Goal: Transaction & Acquisition: Purchase product/service

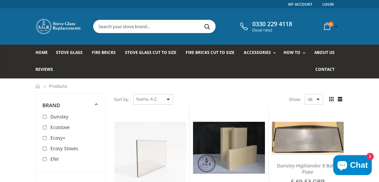
click at [43, 138] on input "checkbox" at bounding box center [45, 138] width 7 height 7
checkbox input "true"
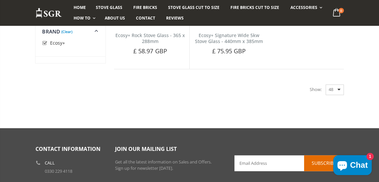
scroll to position [884, 0]
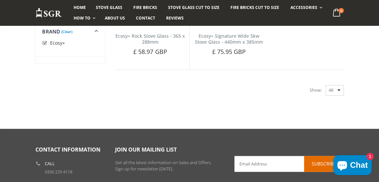
click at [343, 85] on select "48 24 36 All" at bounding box center [334, 90] width 18 height 11
select select "all"
click at [325, 85] on select "48 24 36 All" at bounding box center [334, 90] width 18 height 11
